Goal: Information Seeking & Learning: Check status

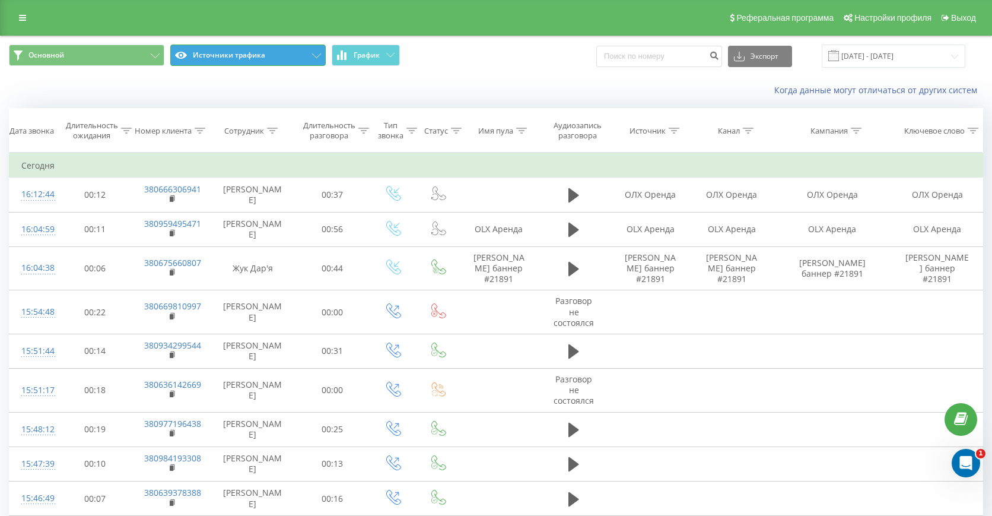
click at [273, 50] on button "Источники трафика" at bounding box center [247, 55] width 155 height 21
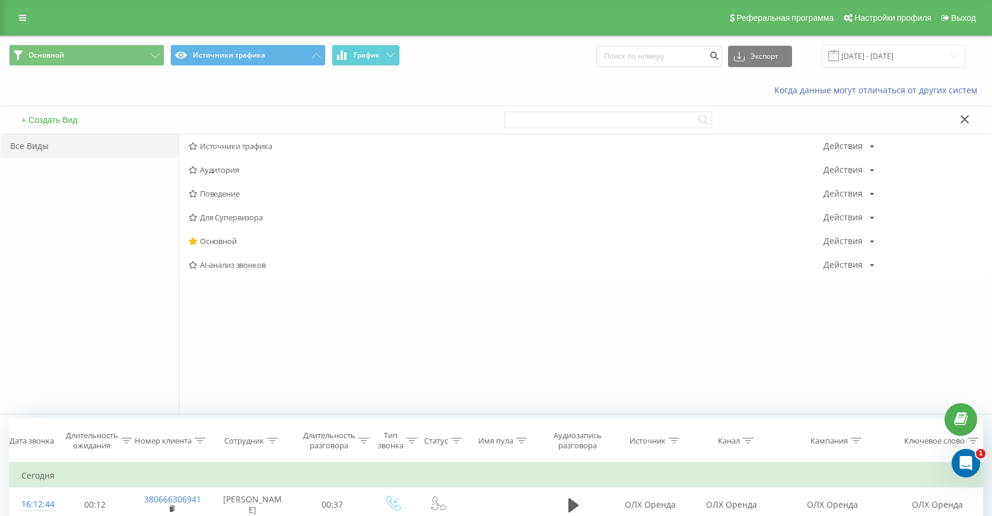
click at [450, 75] on div "Основной Источники трафика График Экспорт .csv .xls .xlsx 23.06.2025 - 23.09.20…" at bounding box center [496, 56] width 991 height 40
click at [965, 126] on button at bounding box center [964, 120] width 17 height 12
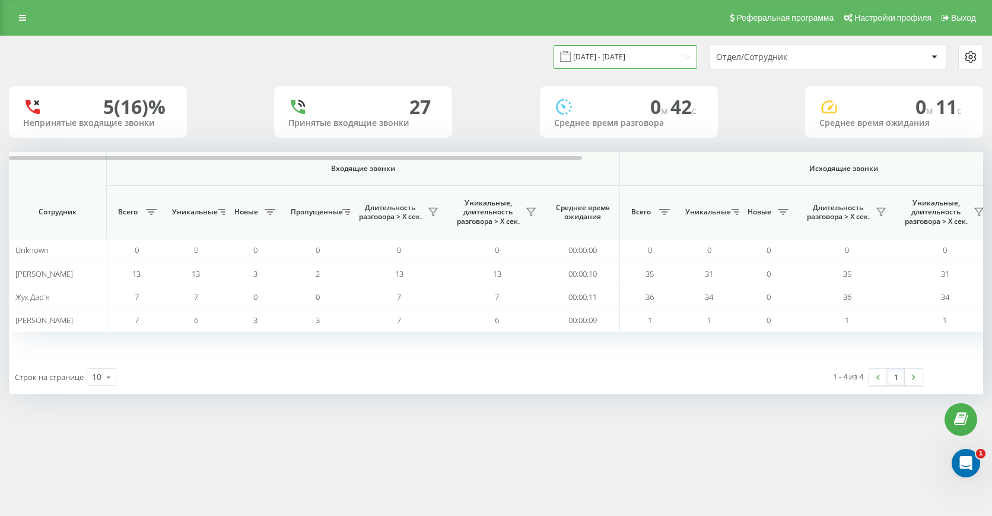
click at [584, 52] on input "23.09.2025 - 23.09.2025" at bounding box center [626, 56] width 144 height 23
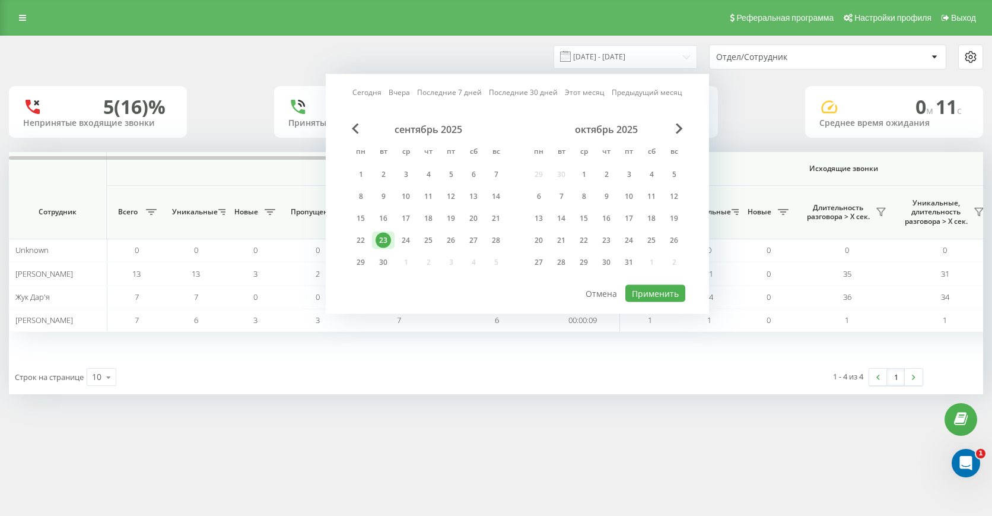
click at [580, 93] on link "Этот месяц" at bounding box center [585, 92] width 40 height 11
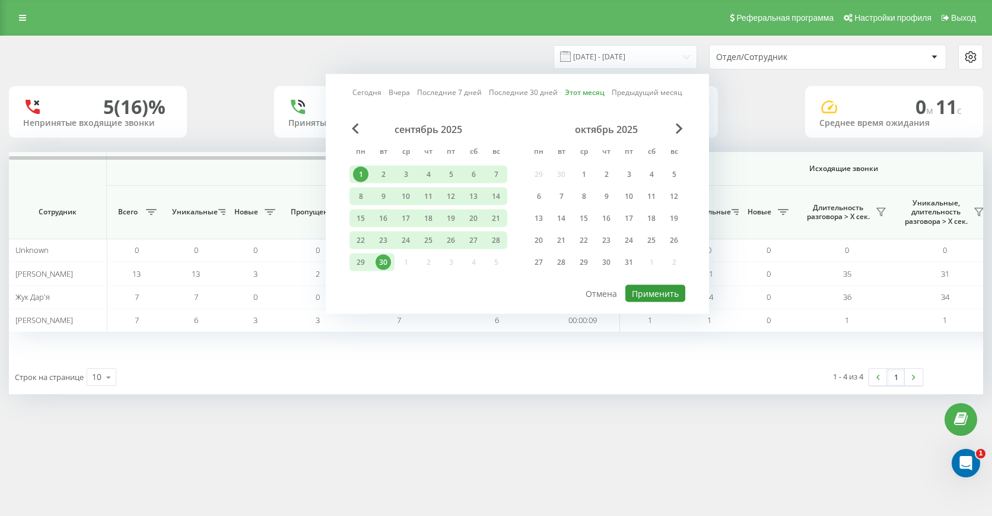
click at [669, 290] on button "Применить" at bounding box center [655, 293] width 60 height 17
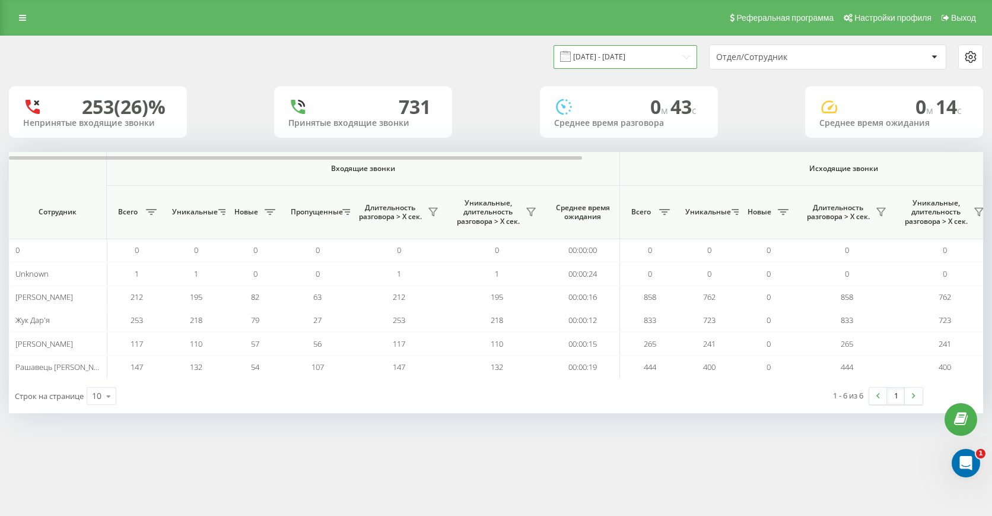
click at [606, 58] on input "01.09.2025 - 30.09.2025" at bounding box center [626, 56] width 144 height 23
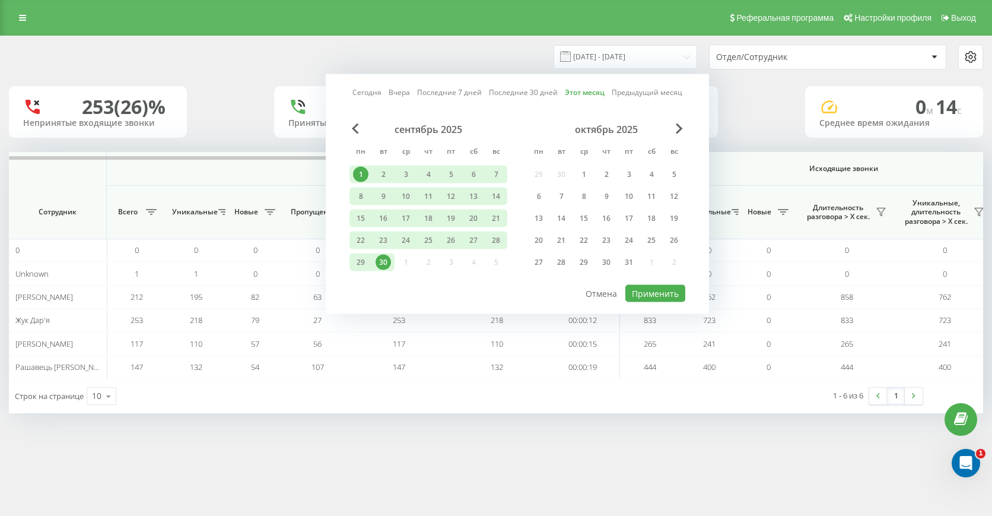
click at [375, 88] on link "Сегодня" at bounding box center [366, 92] width 29 height 11
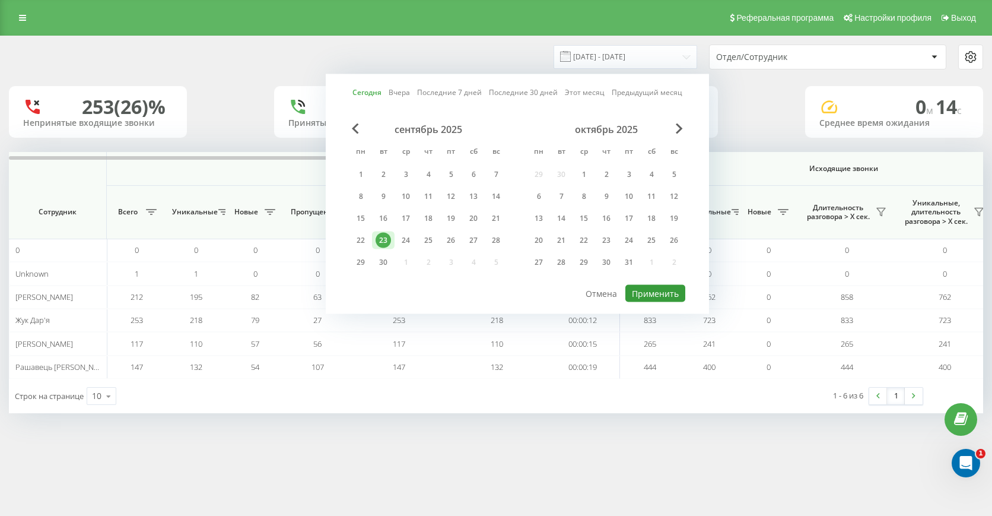
click at [656, 291] on button "Применить" at bounding box center [655, 293] width 60 height 17
type input "23.09.2025 - 23.09.2025"
